Goal: Navigation & Orientation: Find specific page/section

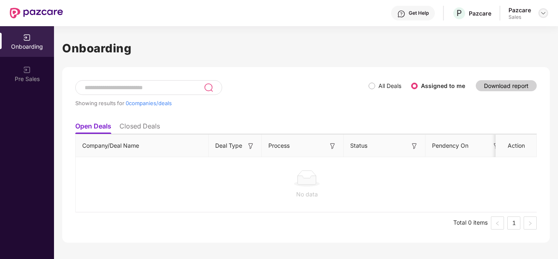
click at [546, 12] on img at bounding box center [543, 13] width 7 height 7
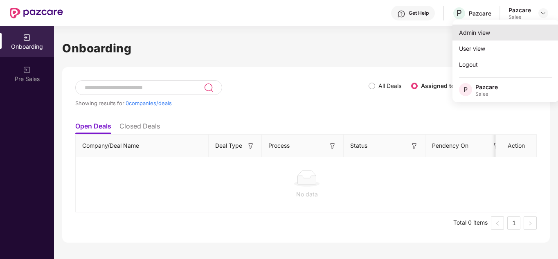
click at [499, 34] on div "Admin view" at bounding box center [505, 33] width 106 height 16
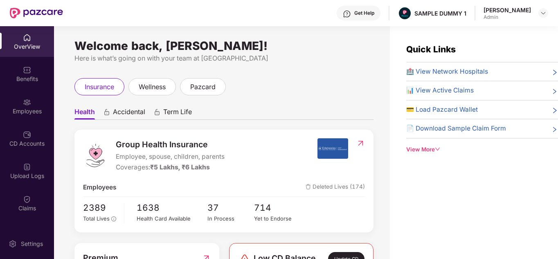
click at [31, 37] on div "OverView" at bounding box center [27, 41] width 54 height 31
